Goal: Check status

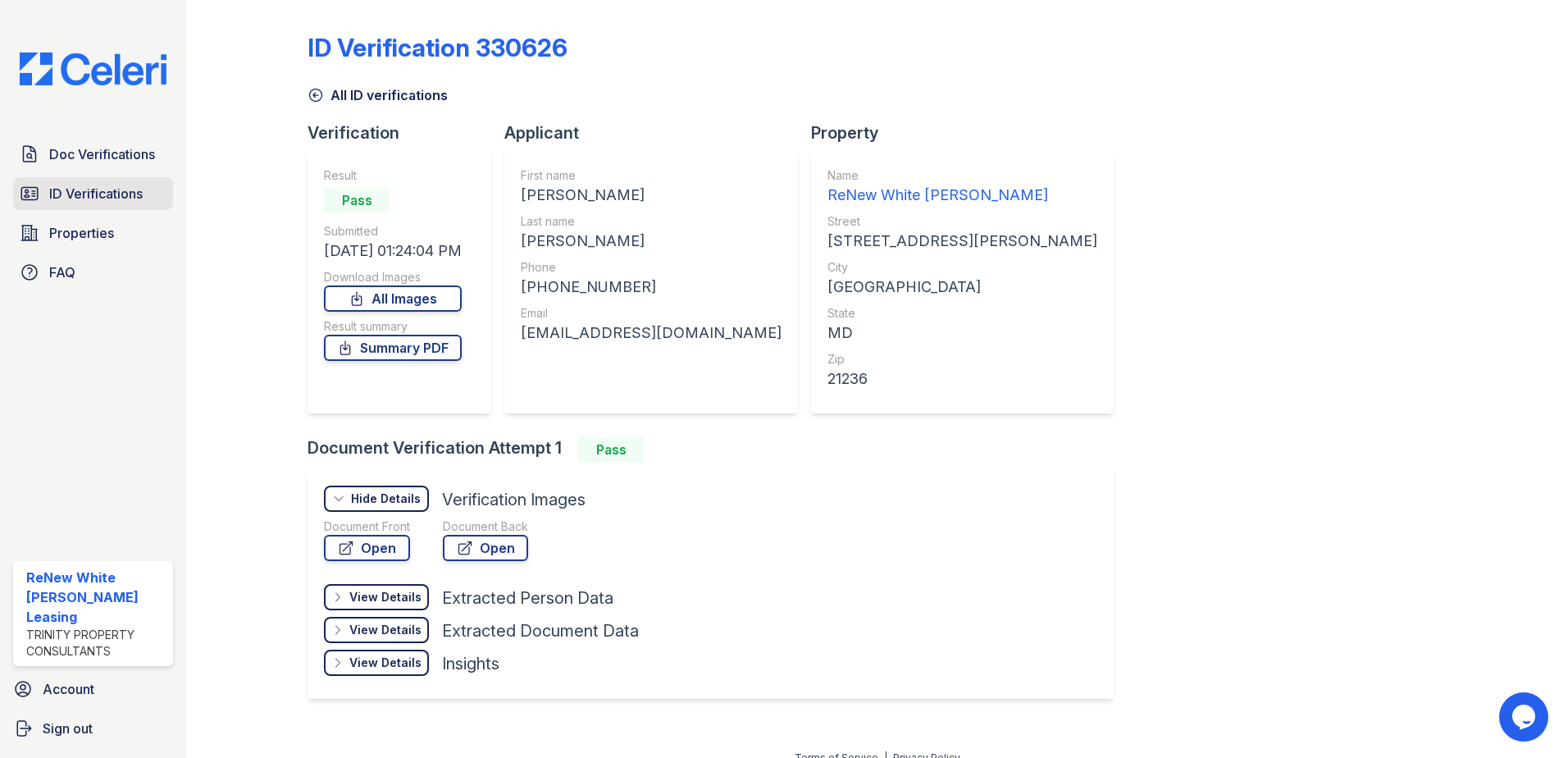
drag, startPoint x: 76, startPoint y: 213, endPoint x: 76, endPoint y: 199, distance: 14.0
click at [76, 213] on div "Doc Verifications ID Verifications Properties FAQ" at bounding box center [93, 213] width 173 height 151
click at [76, 197] on span "ID Verifications" at bounding box center [96, 193] width 93 height 19
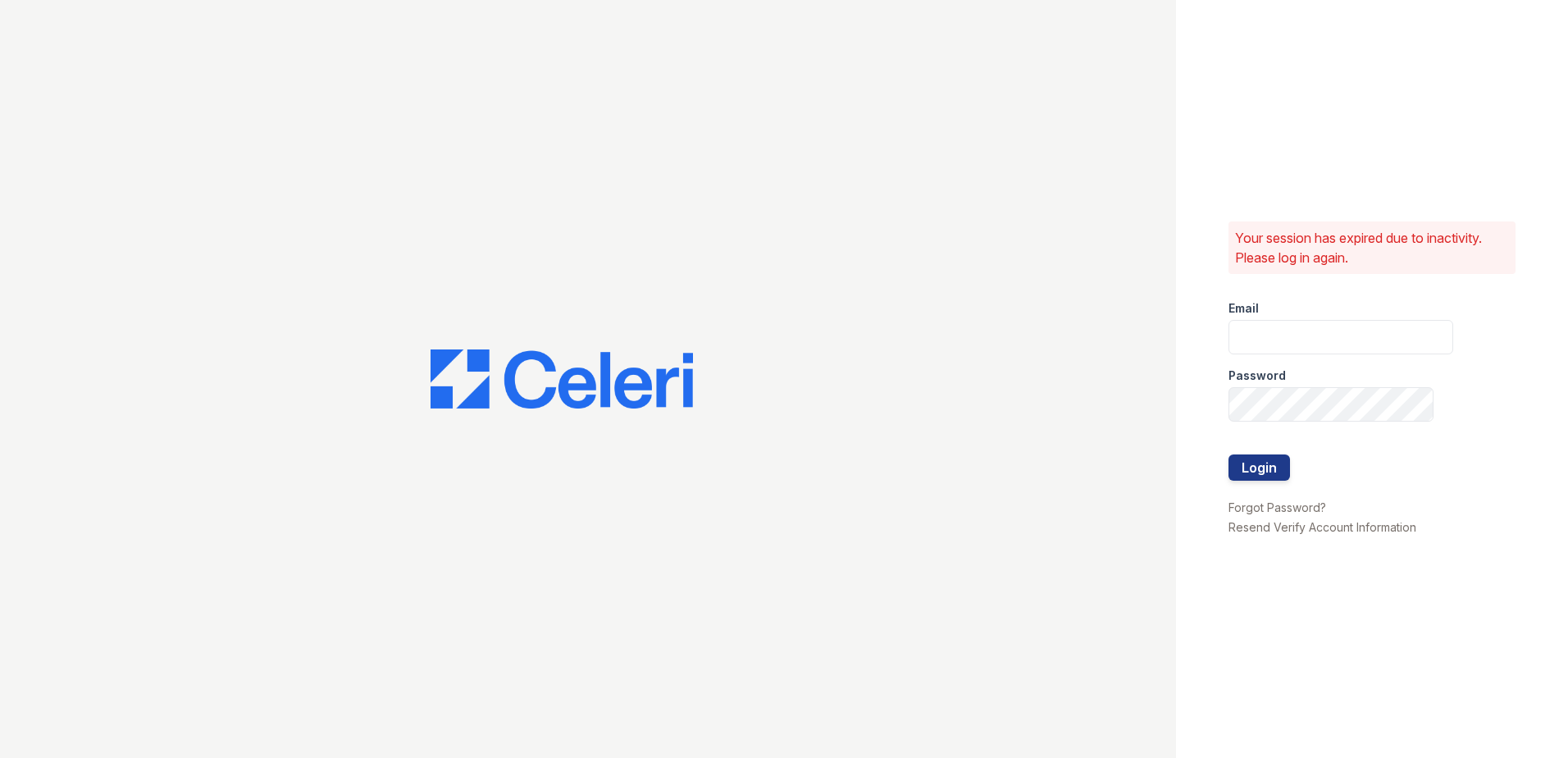
type input "renewwhitemarsh@trinity-pm.com"
click at [1276, 477] on button "Login" at bounding box center [1259, 467] width 61 height 26
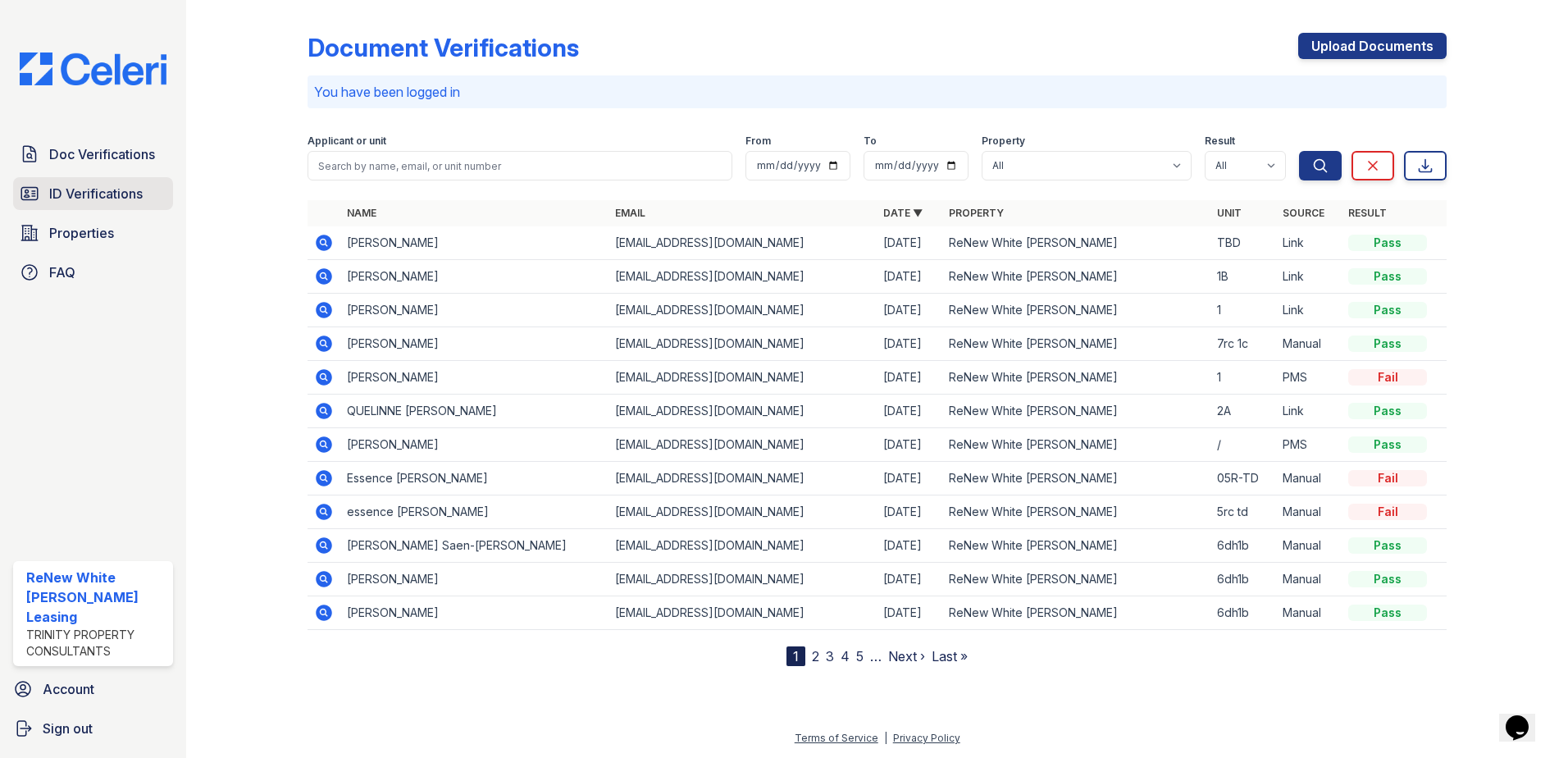
click at [118, 203] on span "ID Verifications" at bounding box center [96, 193] width 93 height 19
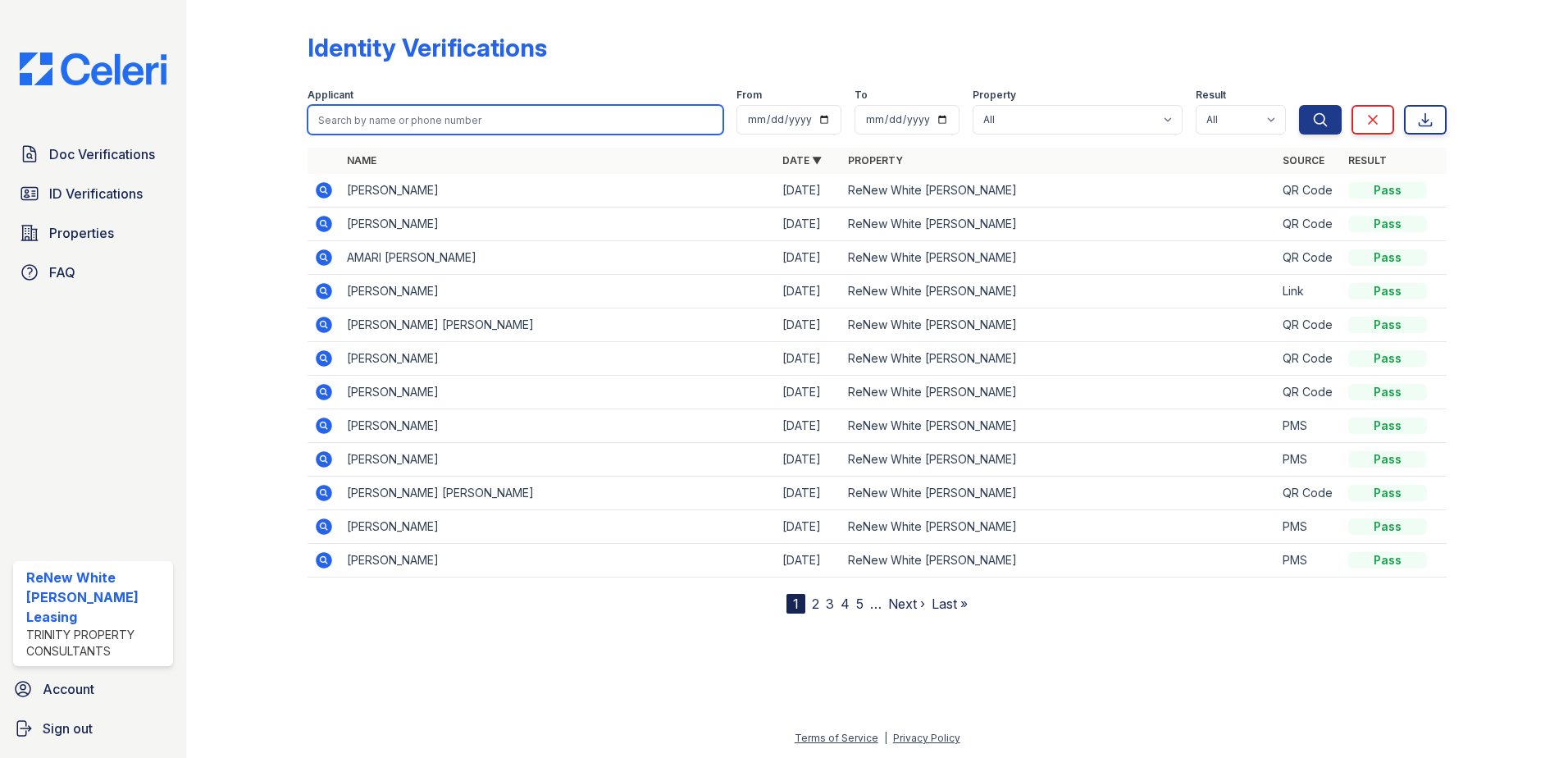
click at [545, 113] on input "search" at bounding box center [515, 119] width 416 height 29
type input "[PERSON_NAME]"
click at [1299, 105] on button "Search" at bounding box center [1320, 119] width 43 height 29
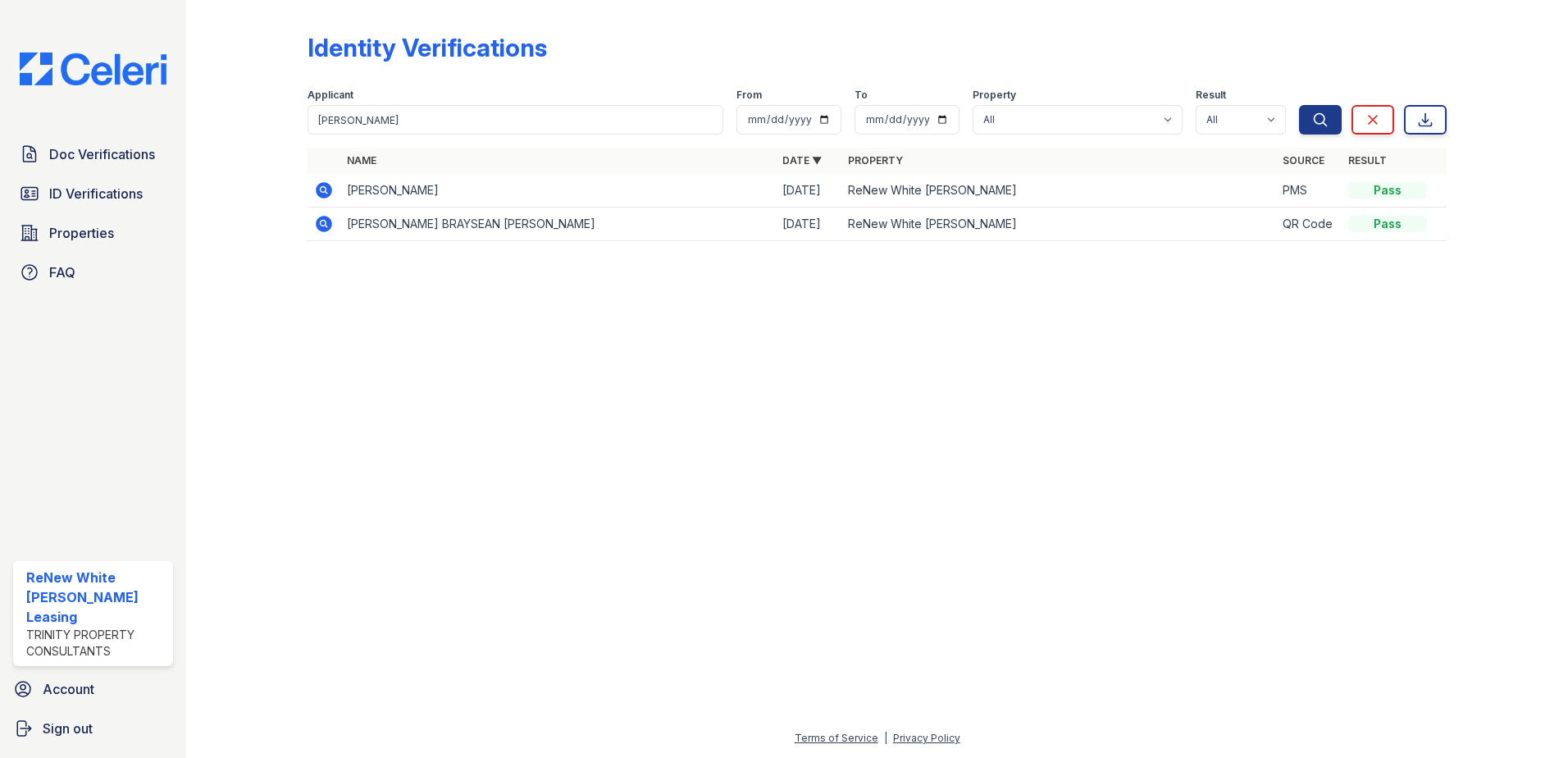
click at [325, 189] on icon at bounding box center [324, 190] width 19 height 19
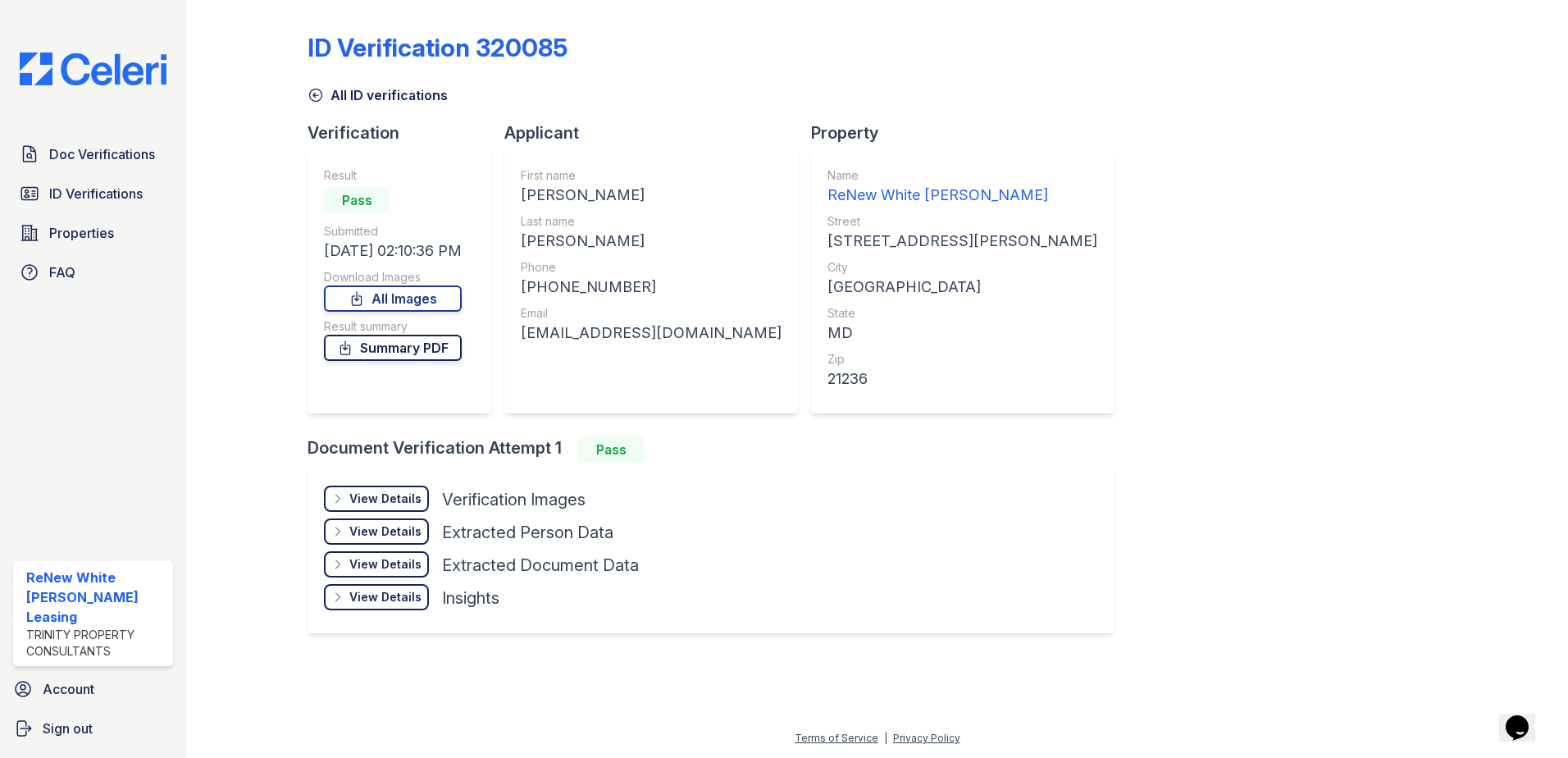
click at [457, 340] on link "Summary PDF" at bounding box center [392, 347] width 138 height 26
